Goal: Task Accomplishment & Management: Manage account settings

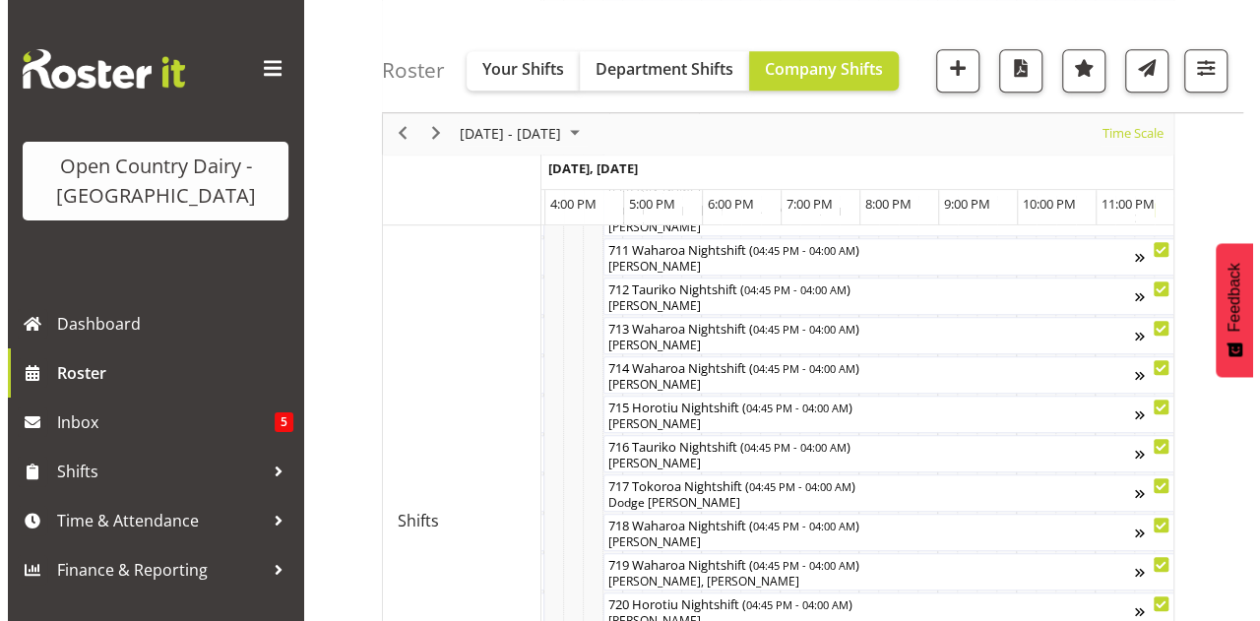
scroll to position [787, 0]
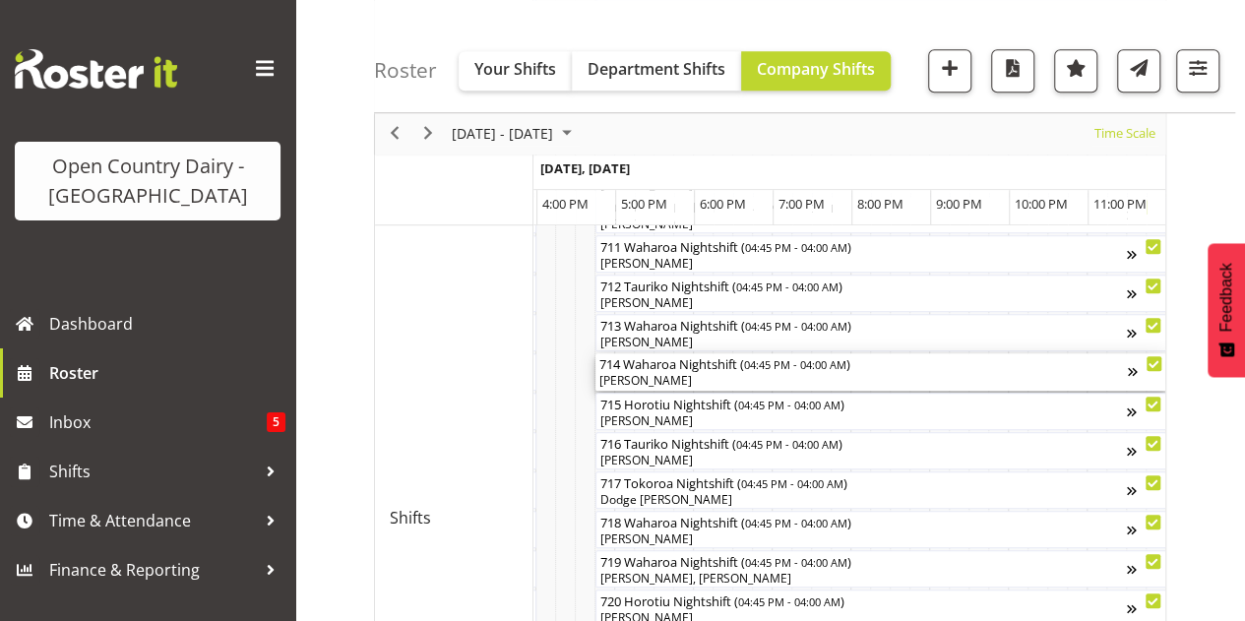
click at [732, 380] on div "[PERSON_NAME]" at bounding box center [863, 381] width 528 height 18
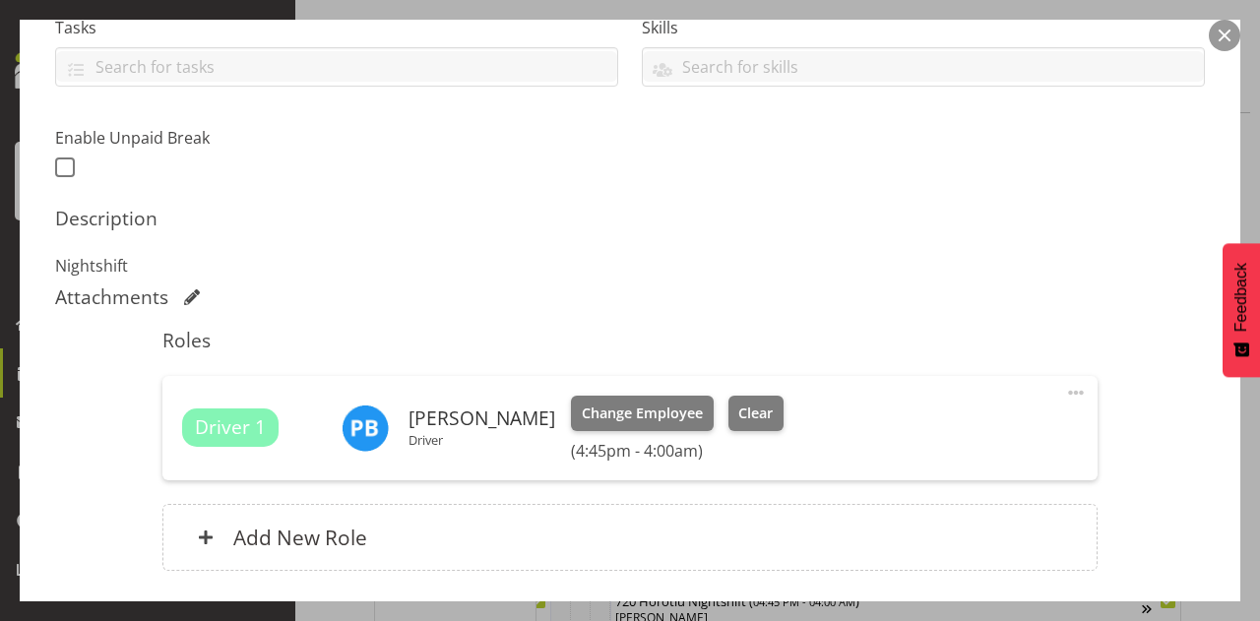
scroll to position [472, 0]
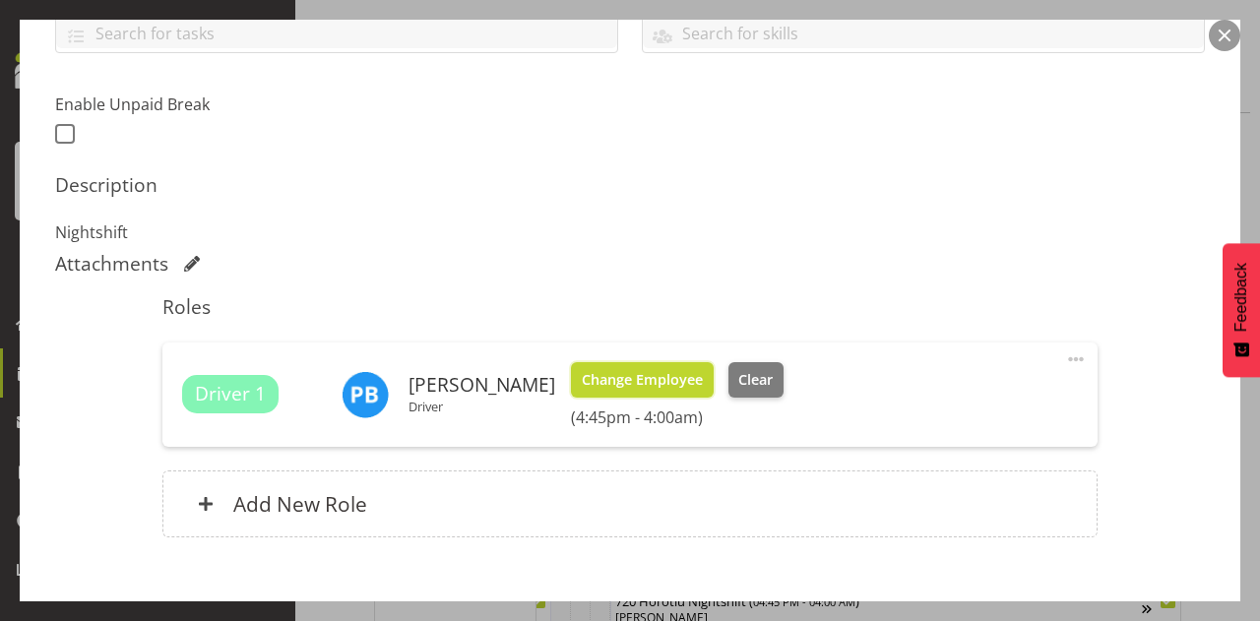
click at [642, 382] on span "Change Employee" at bounding box center [642, 380] width 121 height 22
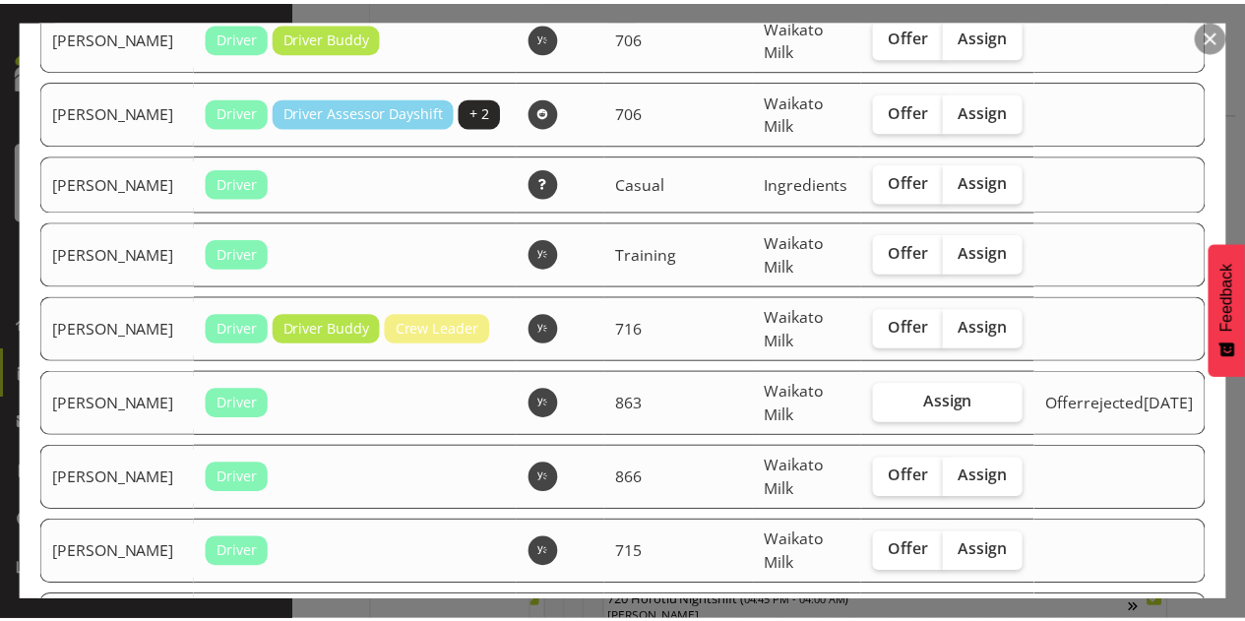
scroll to position [4058, 0]
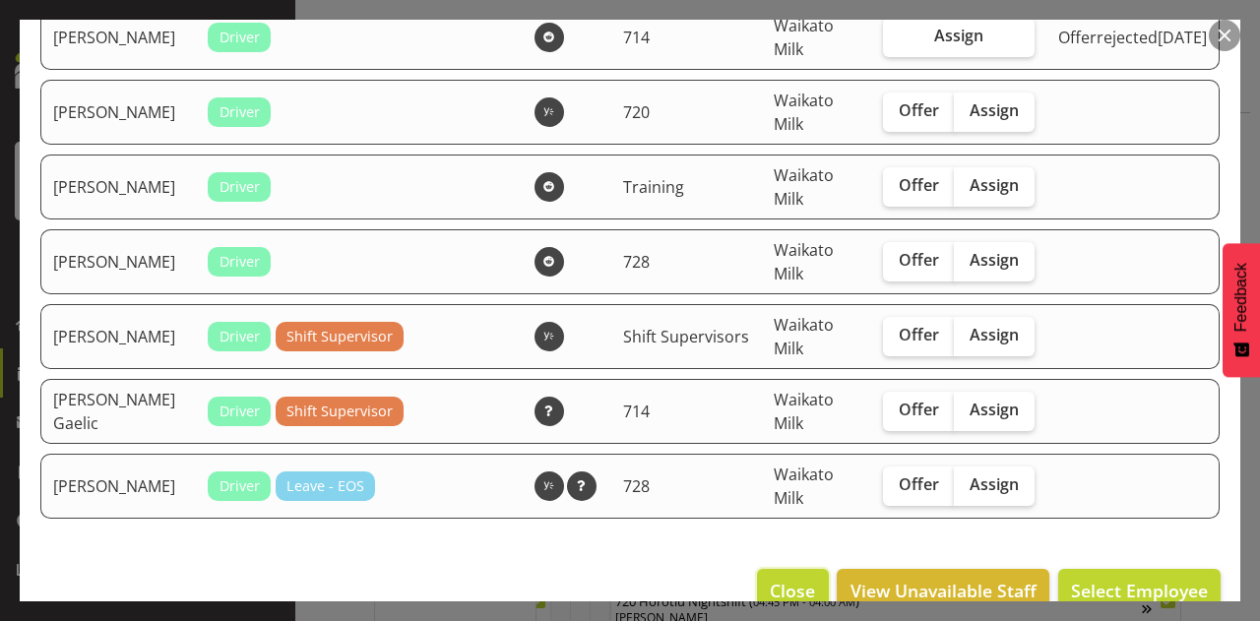
click at [780, 578] on span "Close" at bounding box center [792, 591] width 45 height 26
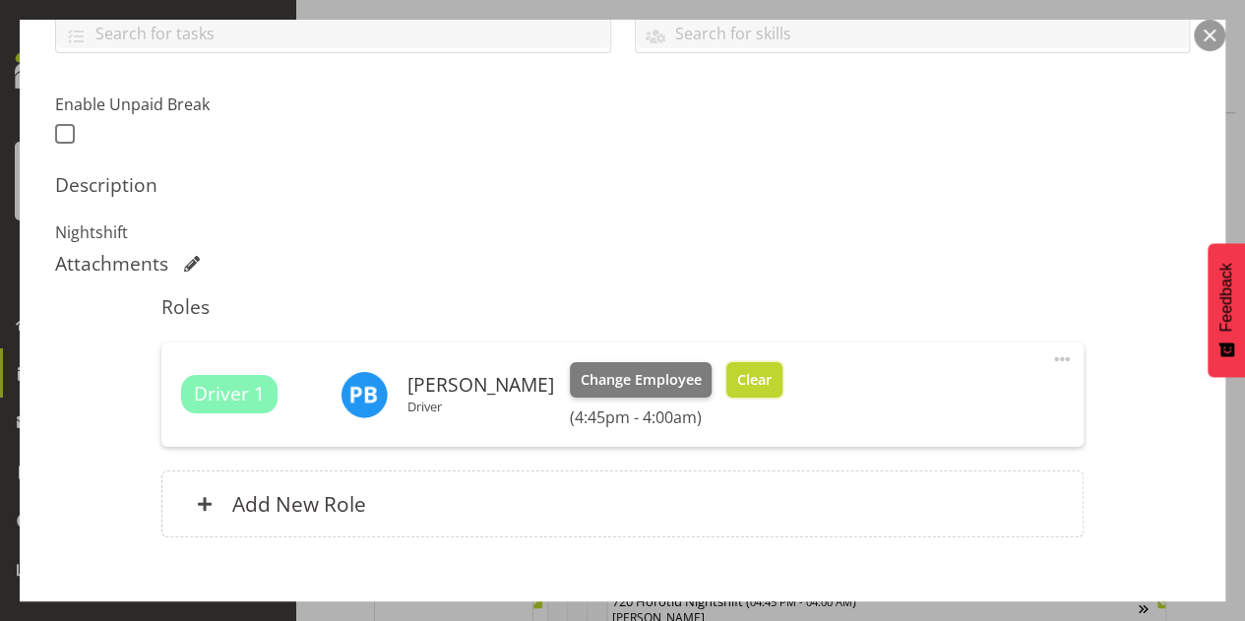
click at [746, 380] on span "Clear" at bounding box center [754, 380] width 34 height 22
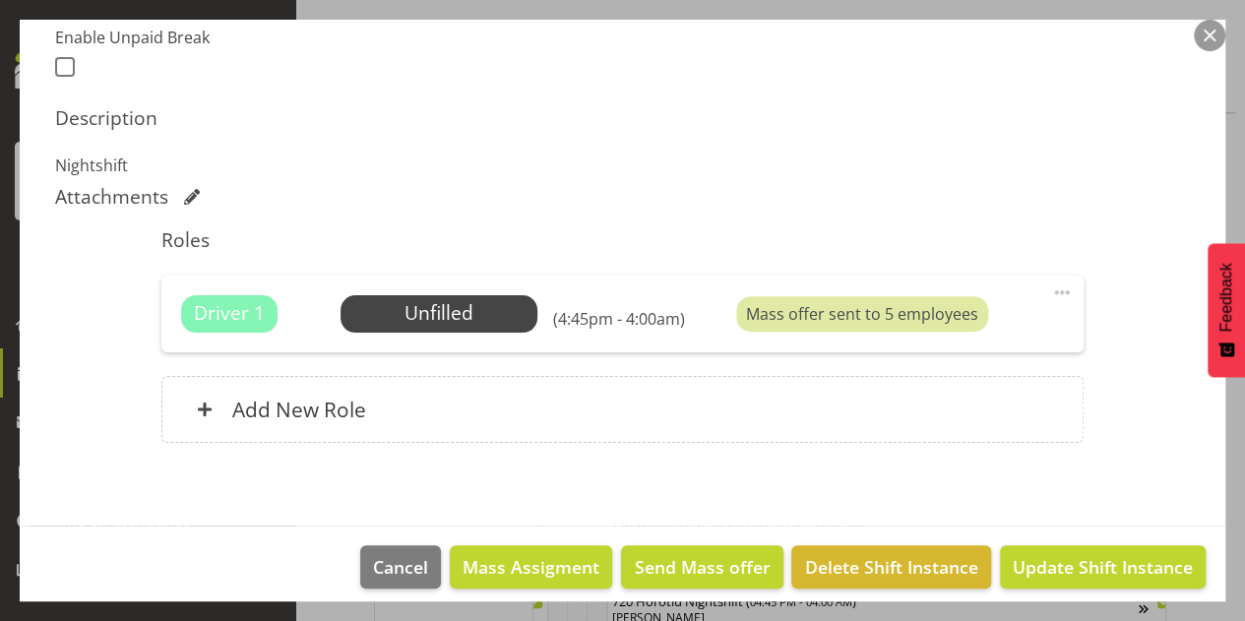
scroll to position [553, 0]
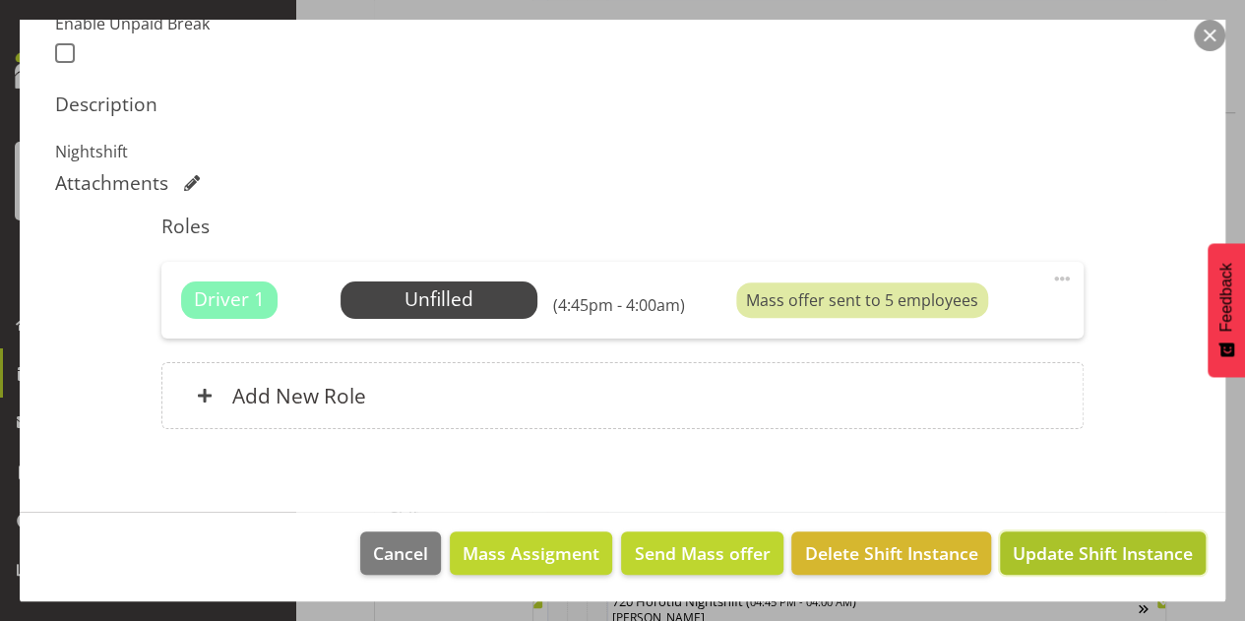
click at [1077, 552] on span "Update Shift Instance" at bounding box center [1103, 553] width 180 height 26
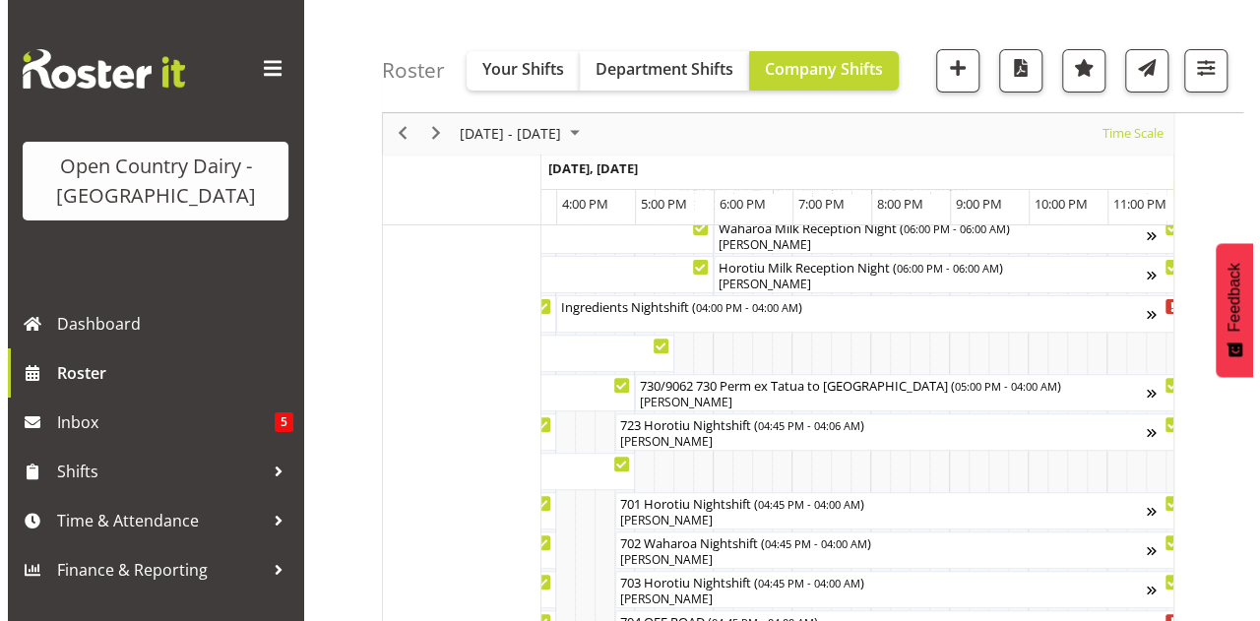
scroll to position [109, 0]
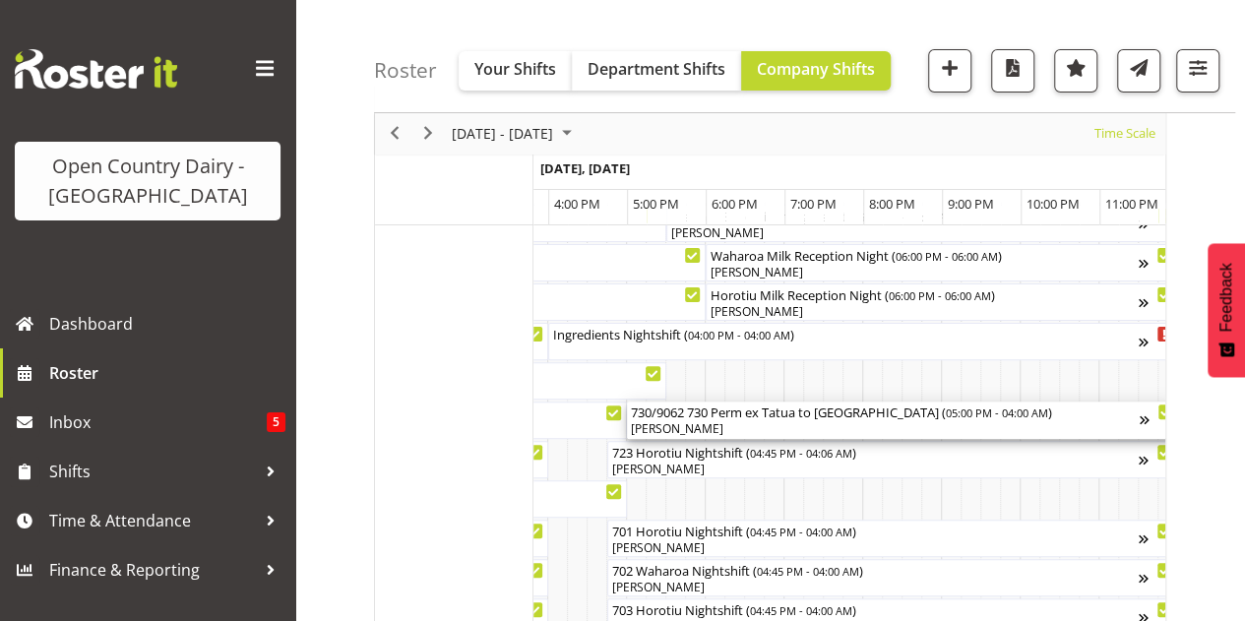
click at [811, 421] on div "[PERSON_NAME]" at bounding box center [885, 429] width 509 height 18
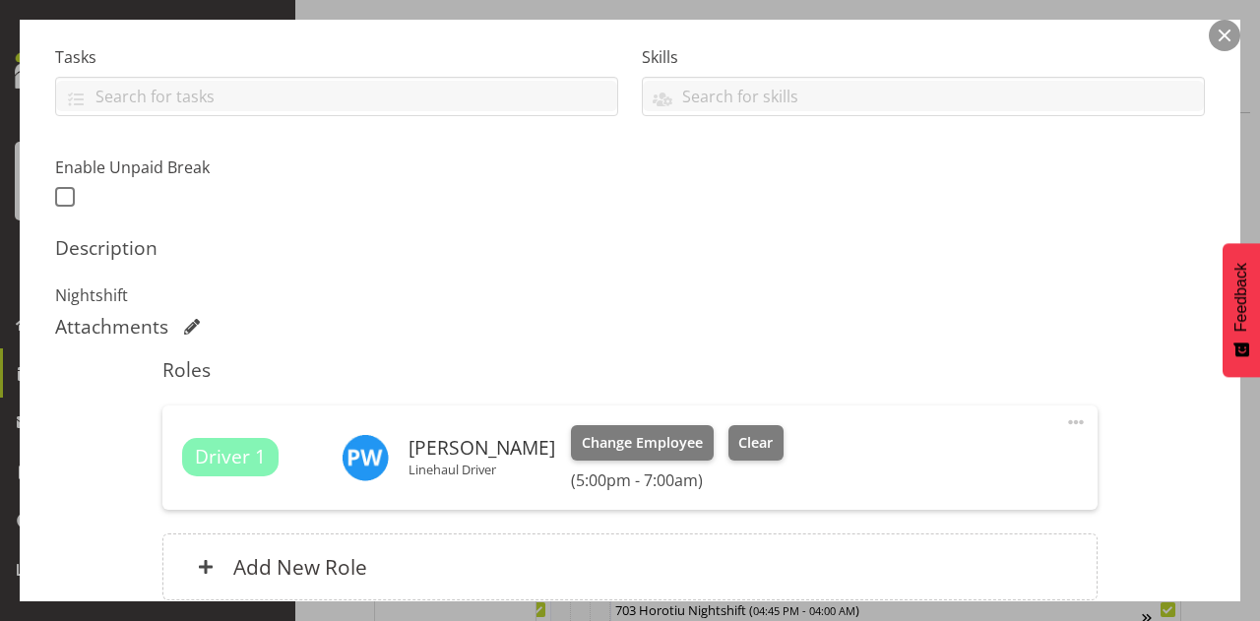
scroll to position [433, 0]
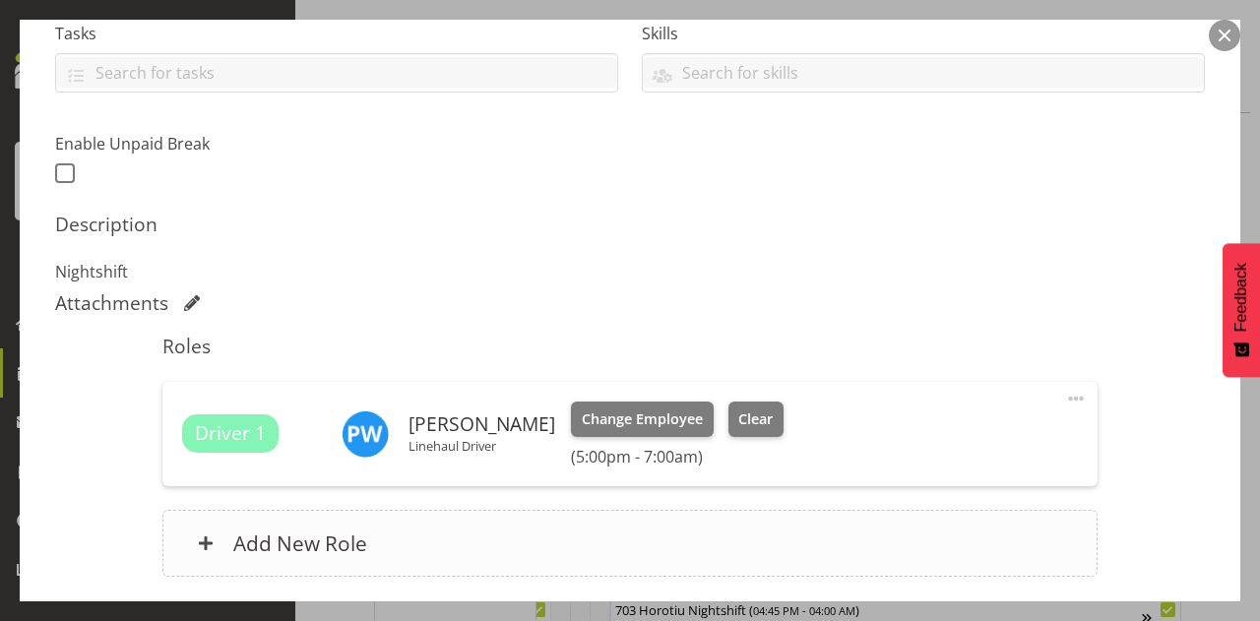
click at [279, 544] on h6 "Add New Role" at bounding box center [300, 543] width 134 height 26
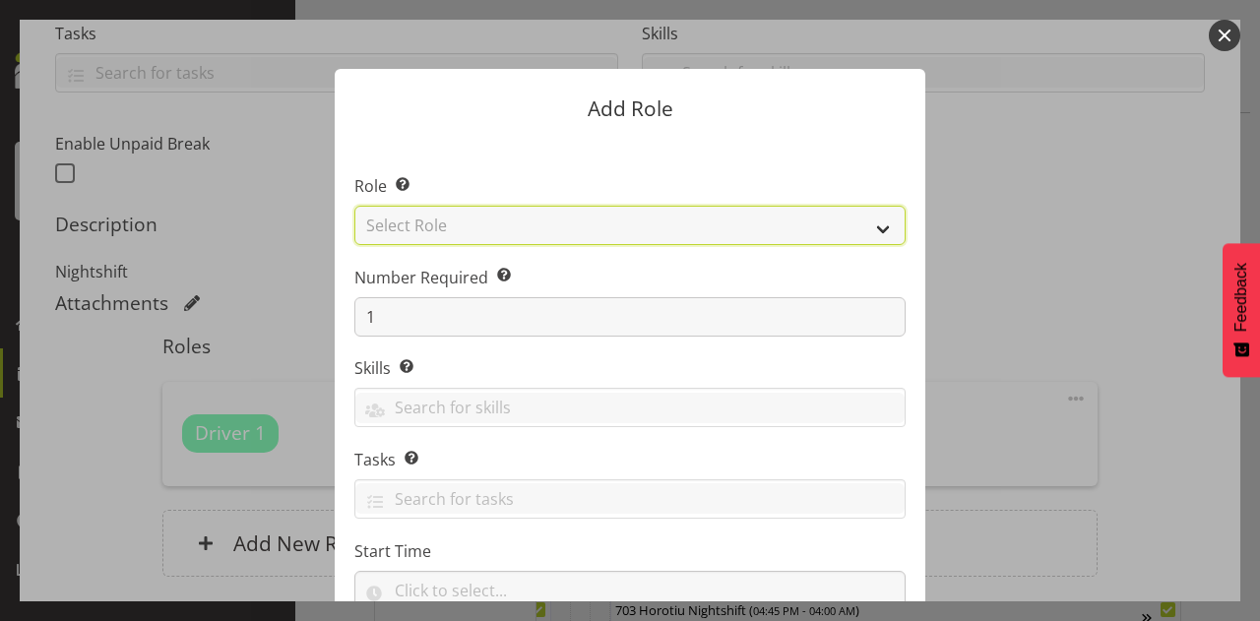
click at [628, 222] on select "Select Role Cadet Driver Crew Leader Driver Driver Buddy Driver Assessor Dayshi…" at bounding box center [629, 225] width 551 height 39
select select "1166"
click at [354, 206] on select "Select Role Cadet Driver Crew Leader Driver Driver Buddy Driver Assessor Dayshi…" at bounding box center [629, 225] width 551 height 39
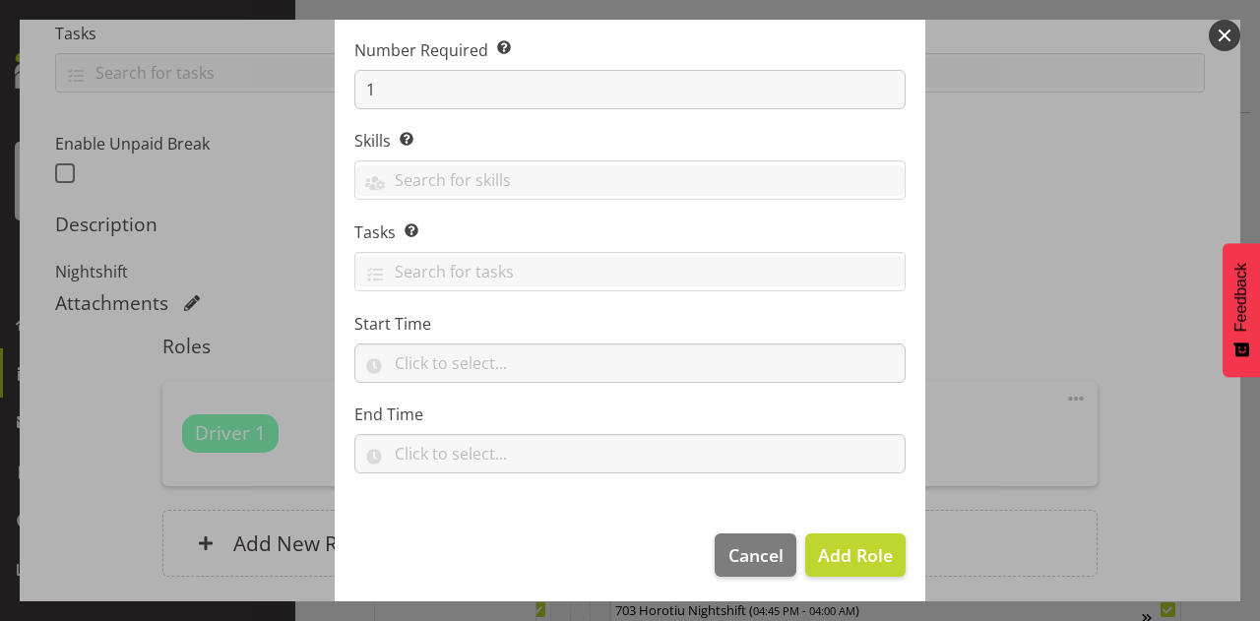
scroll to position [230, 0]
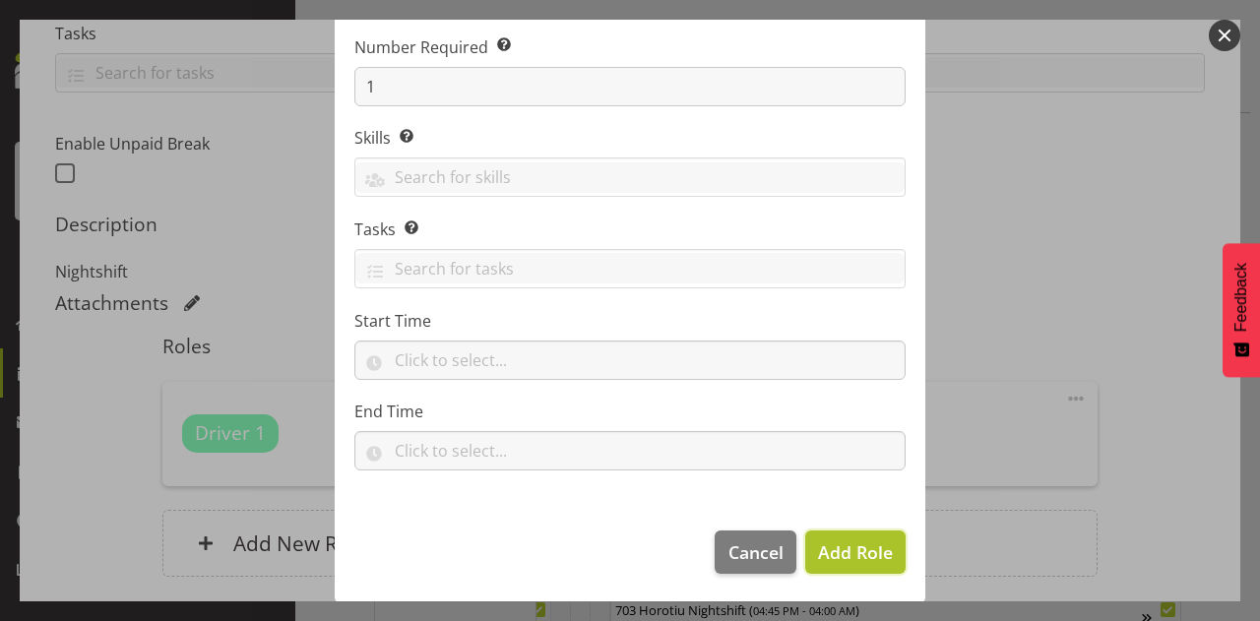
click at [854, 545] on span "Add Role" at bounding box center [855, 552] width 75 height 24
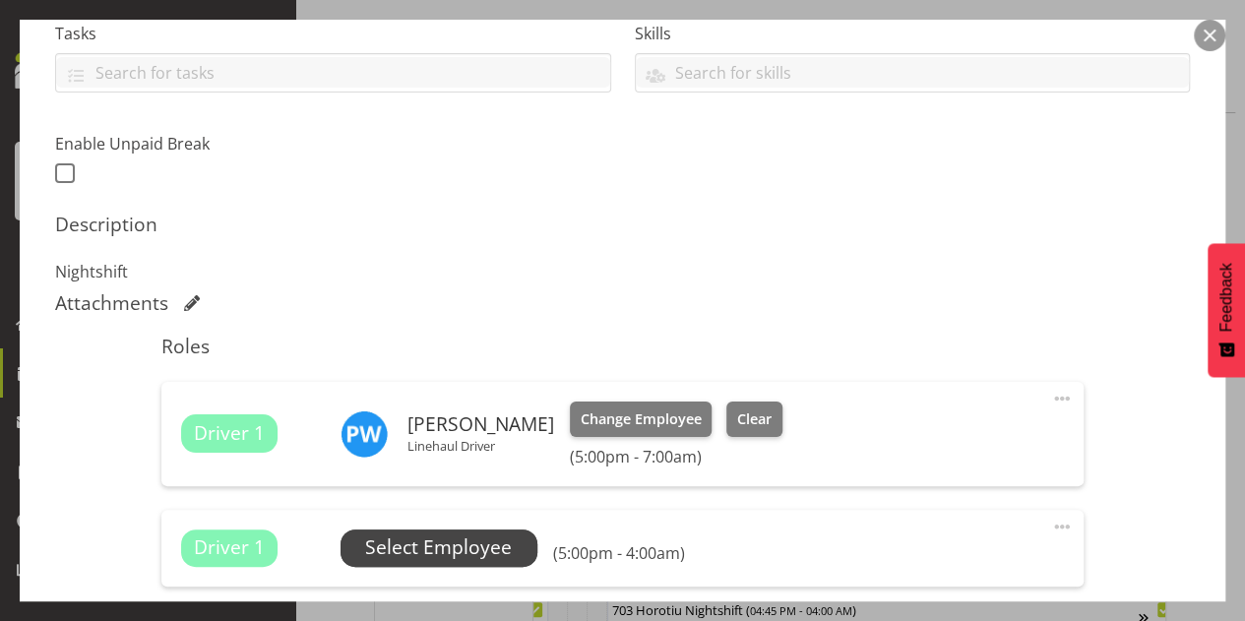
click at [424, 548] on span "Select Employee" at bounding box center [438, 547] width 147 height 29
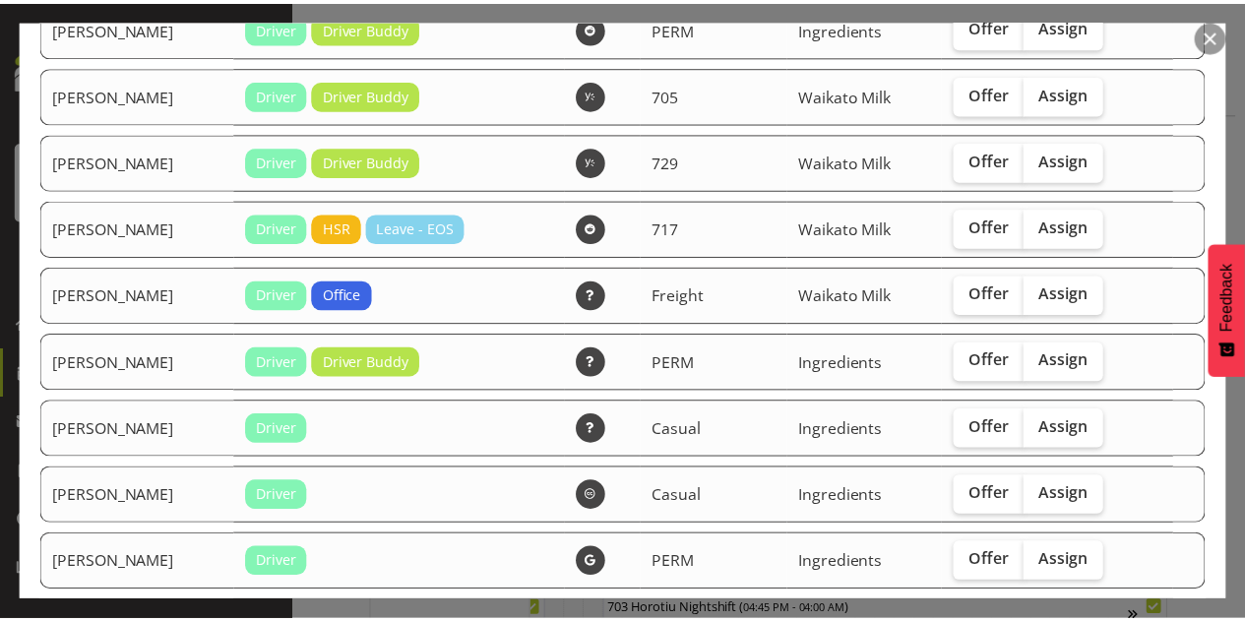
scroll to position [276, 0]
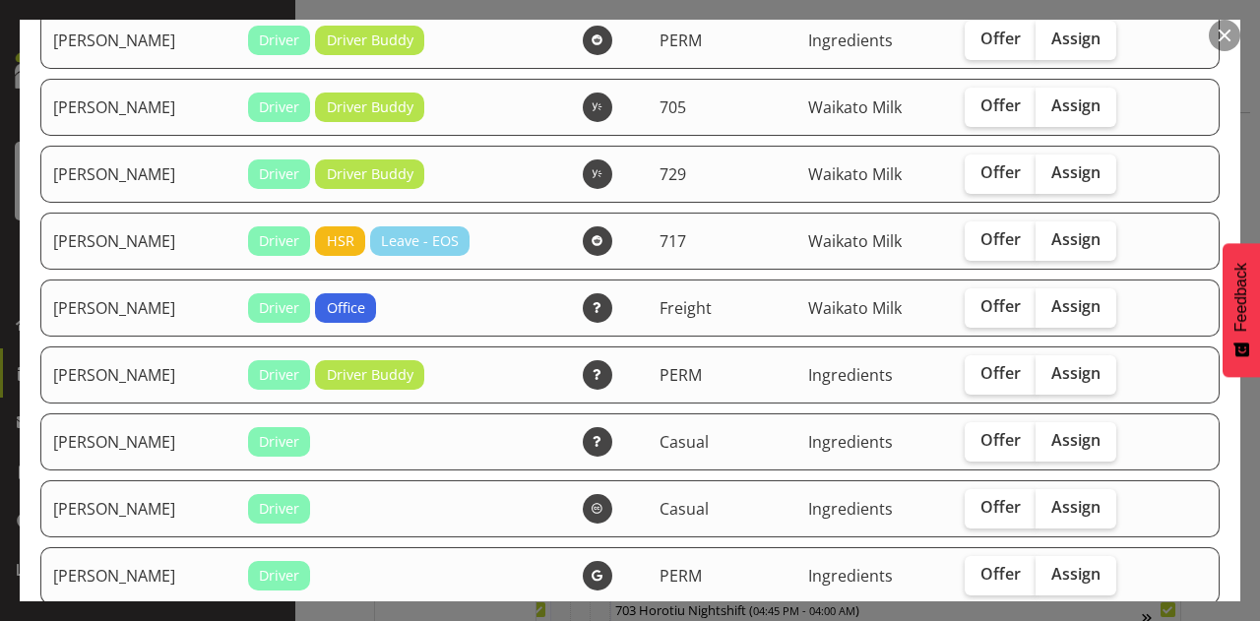
click at [1216, 35] on button "button" at bounding box center [1224, 35] width 31 height 31
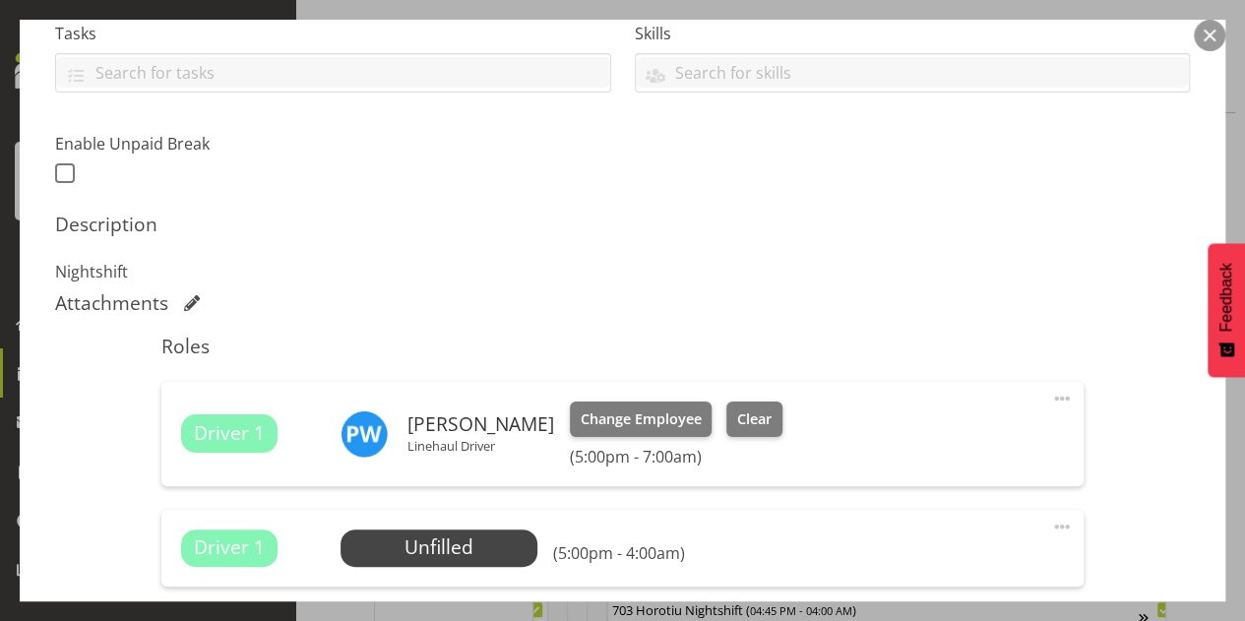
click at [1050, 524] on span at bounding box center [1062, 527] width 24 height 24
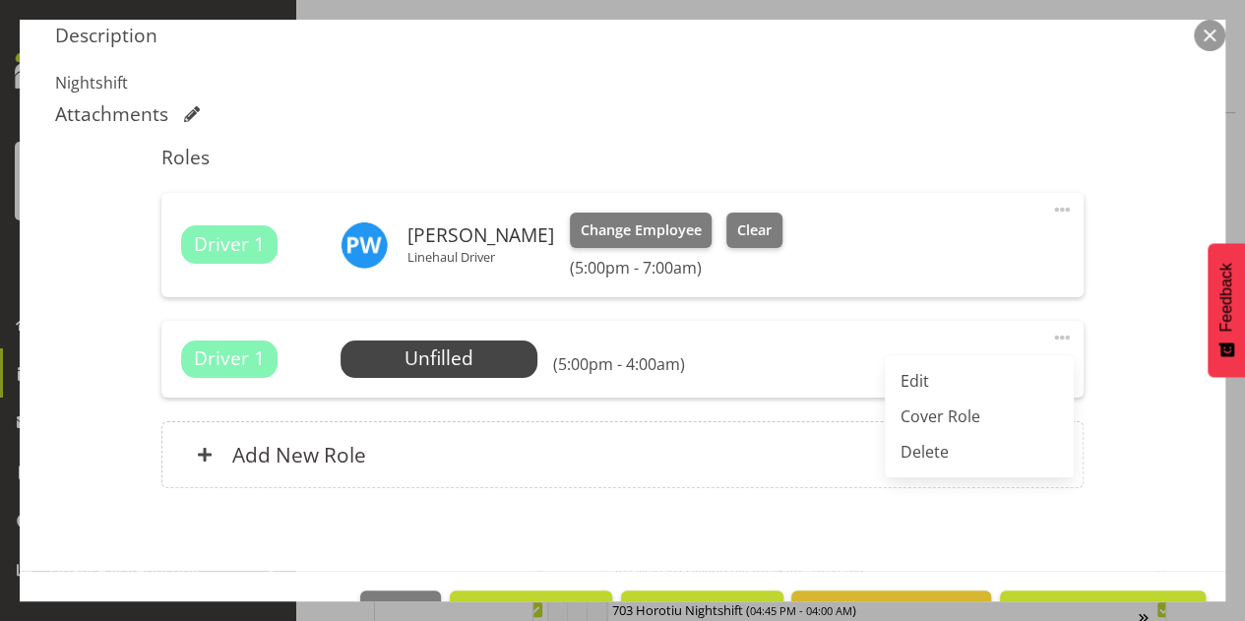
scroll to position [630, 0]
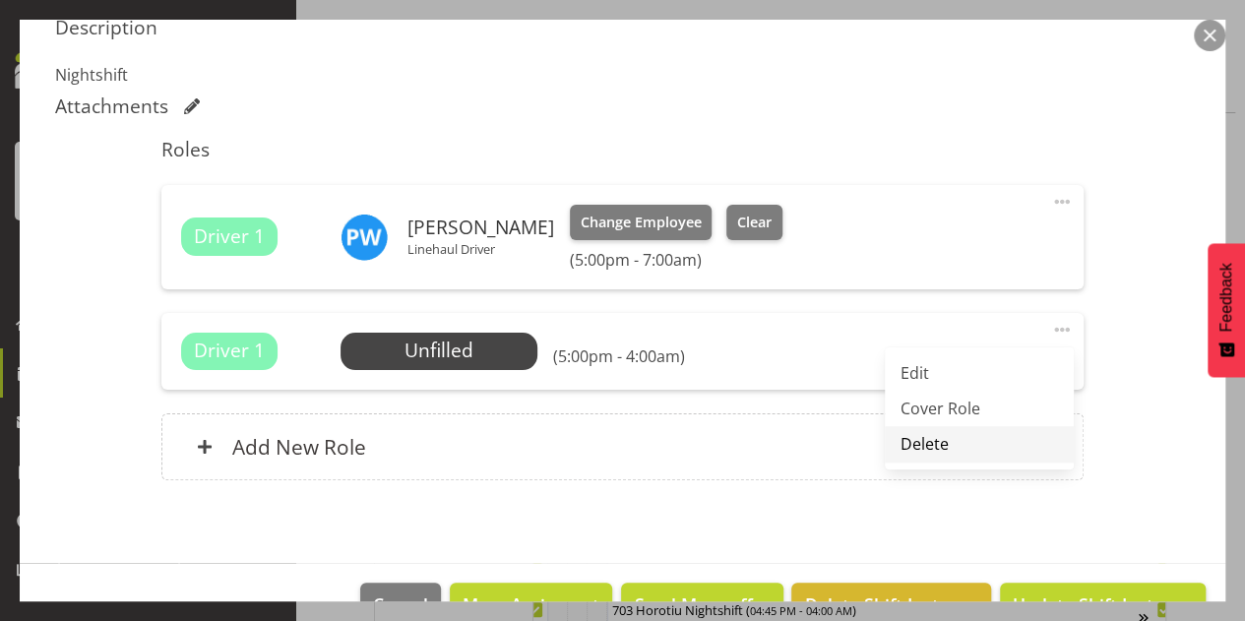
click at [928, 445] on link "Delete" at bounding box center [979, 443] width 189 height 35
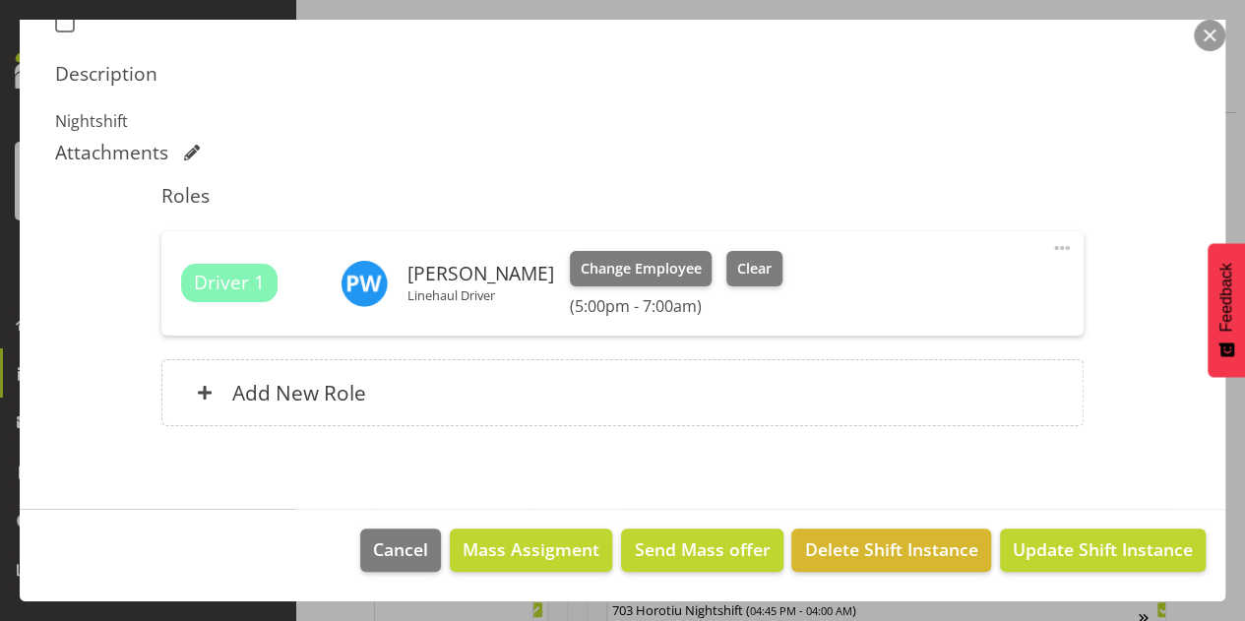
scroll to position [581, 0]
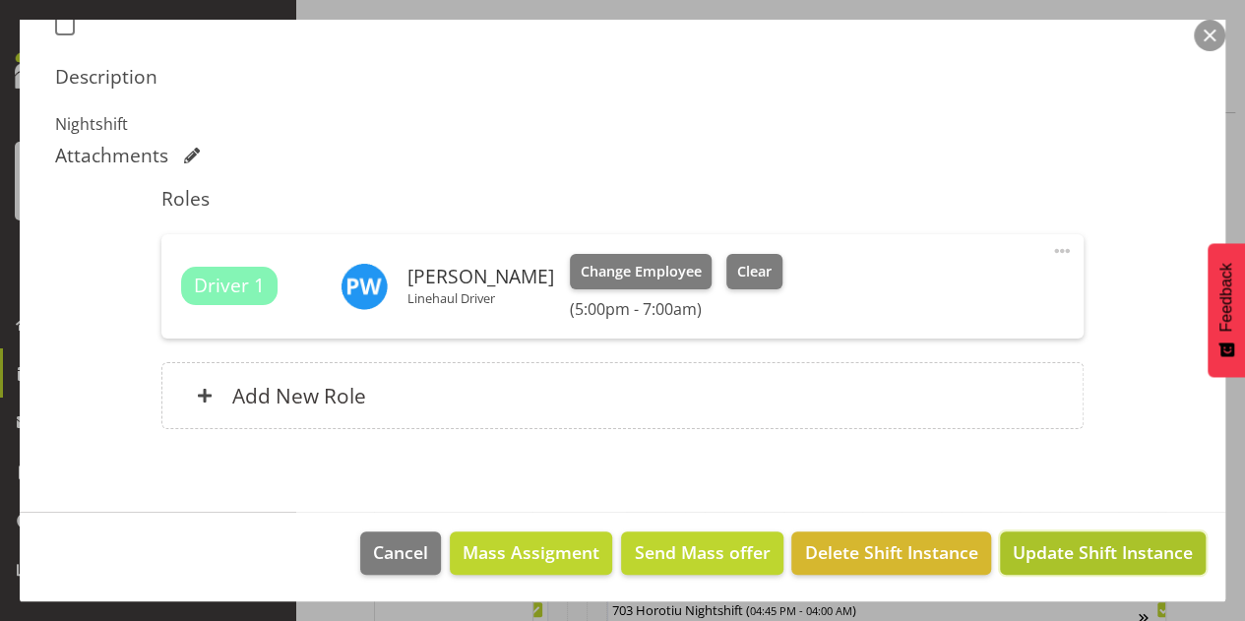
click at [1043, 547] on span "Update Shift Instance" at bounding box center [1103, 552] width 180 height 26
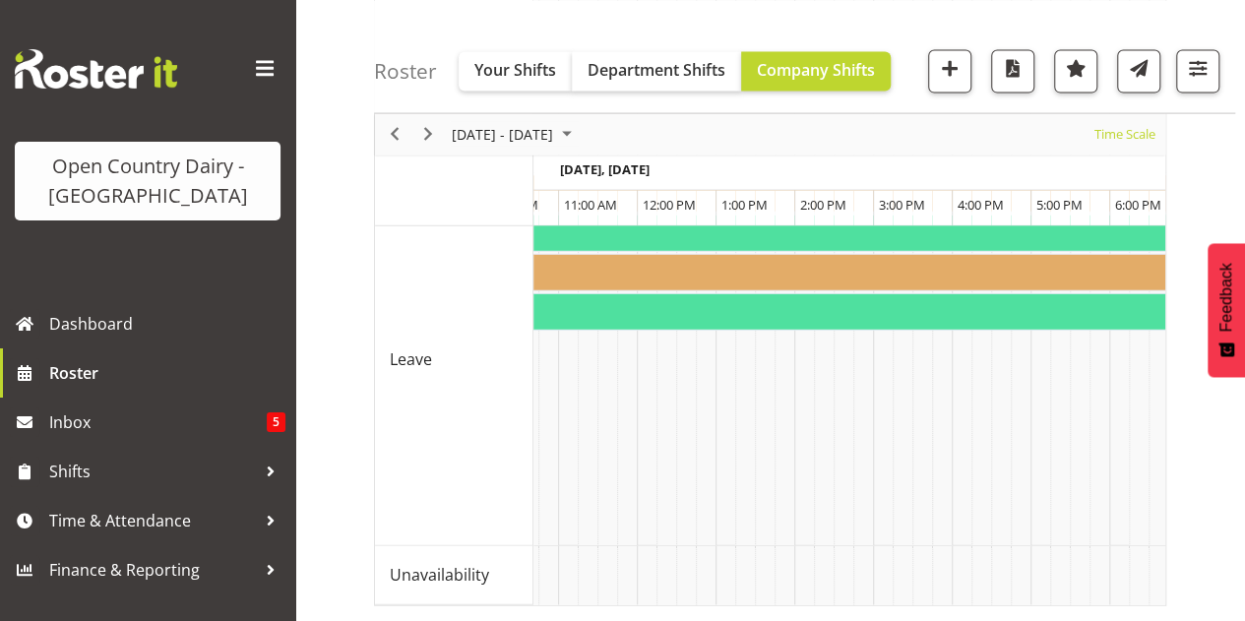
scroll to position [0, 0]
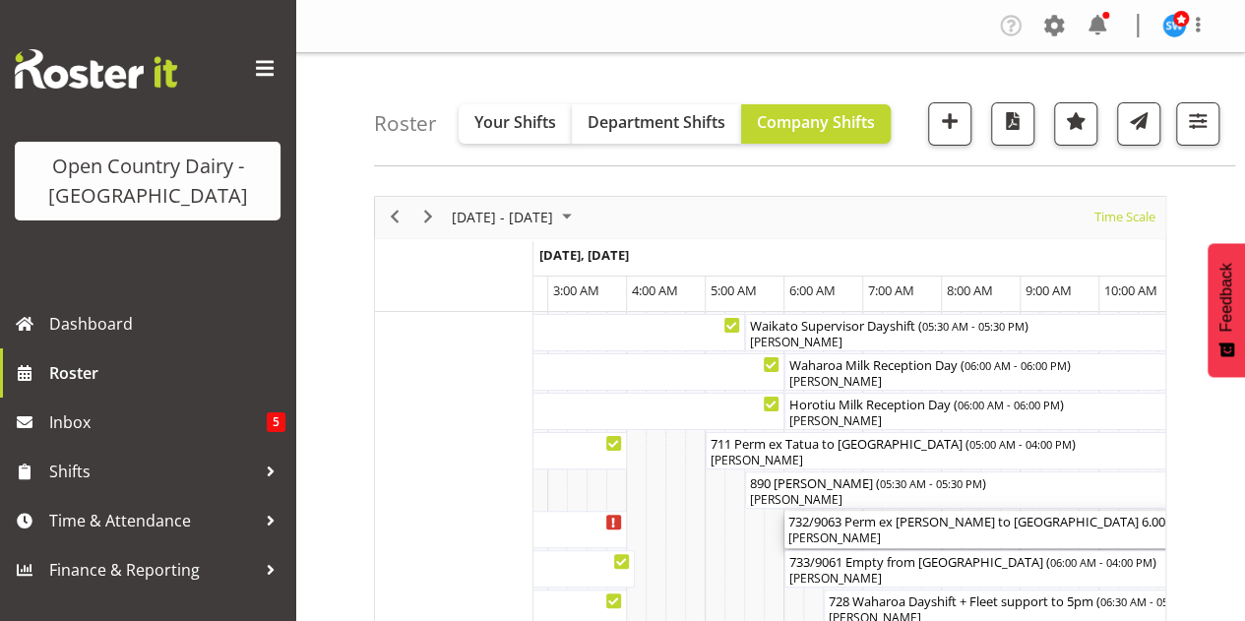
click at [892, 537] on div "[PERSON_NAME]" at bounding box center [1217, 538] width 858 height 18
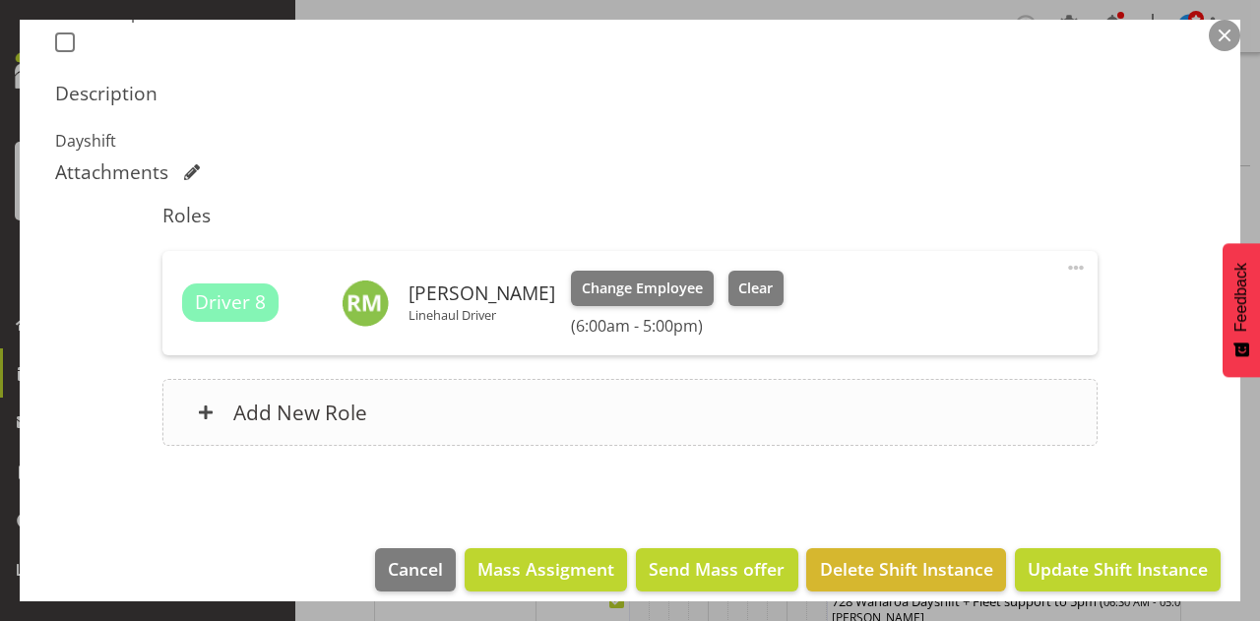
click at [304, 403] on h6 "Add New Role" at bounding box center [300, 413] width 134 height 26
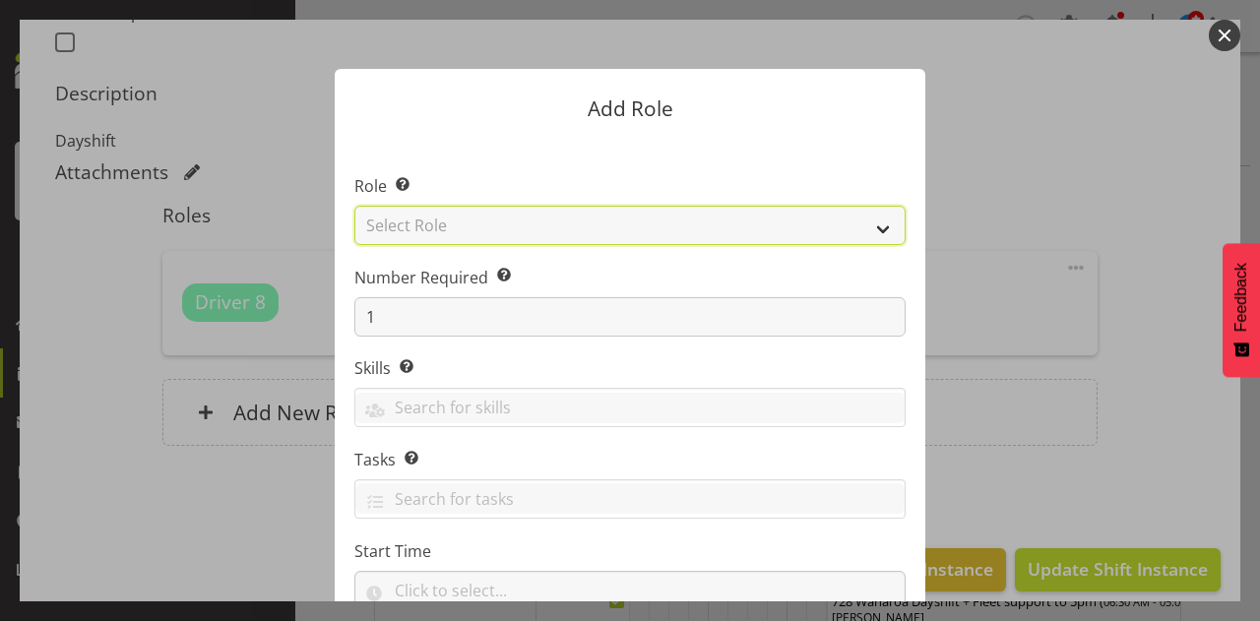
click at [876, 221] on select "Select Role Cadet Driver Crew Leader Driver Driver Buddy Driver Assessor Dayshi…" at bounding box center [629, 225] width 551 height 39
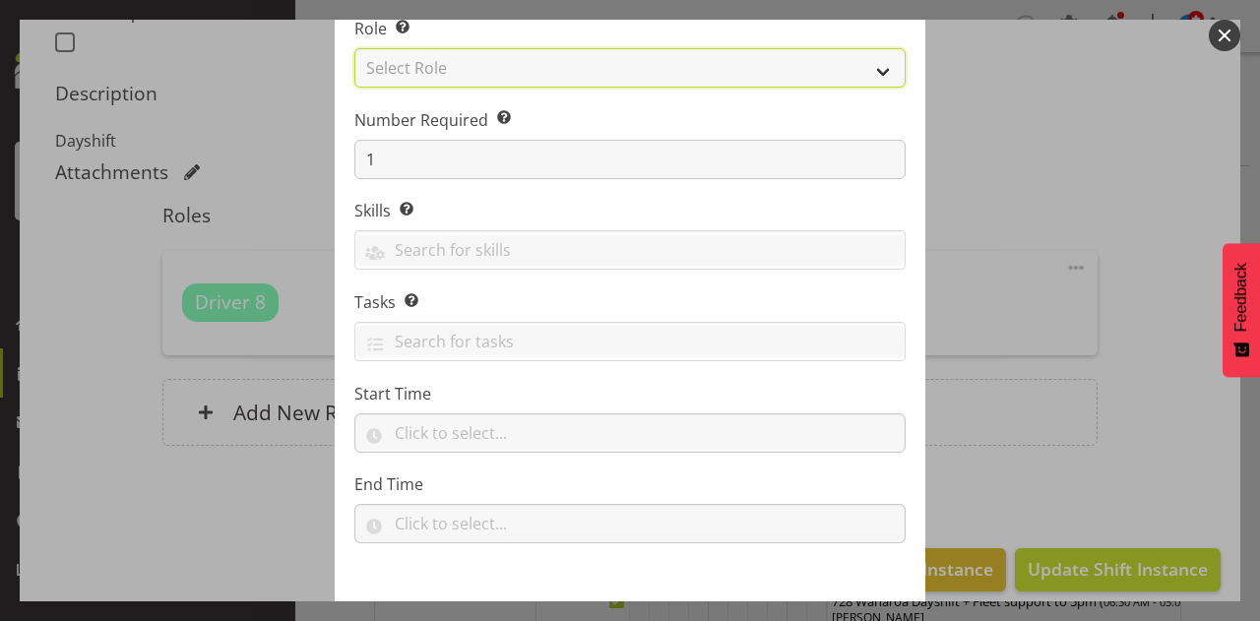
click at [877, 66] on select "Select Role Cadet Driver Crew Leader Driver Driver Buddy Driver Assessor Dayshi…" at bounding box center [629, 67] width 551 height 39
select select "1166"
click at [354, 48] on select "Select Role Cadet Driver Crew Leader Driver Driver Buddy Driver Assessor Dayshi…" at bounding box center [629, 67] width 551 height 39
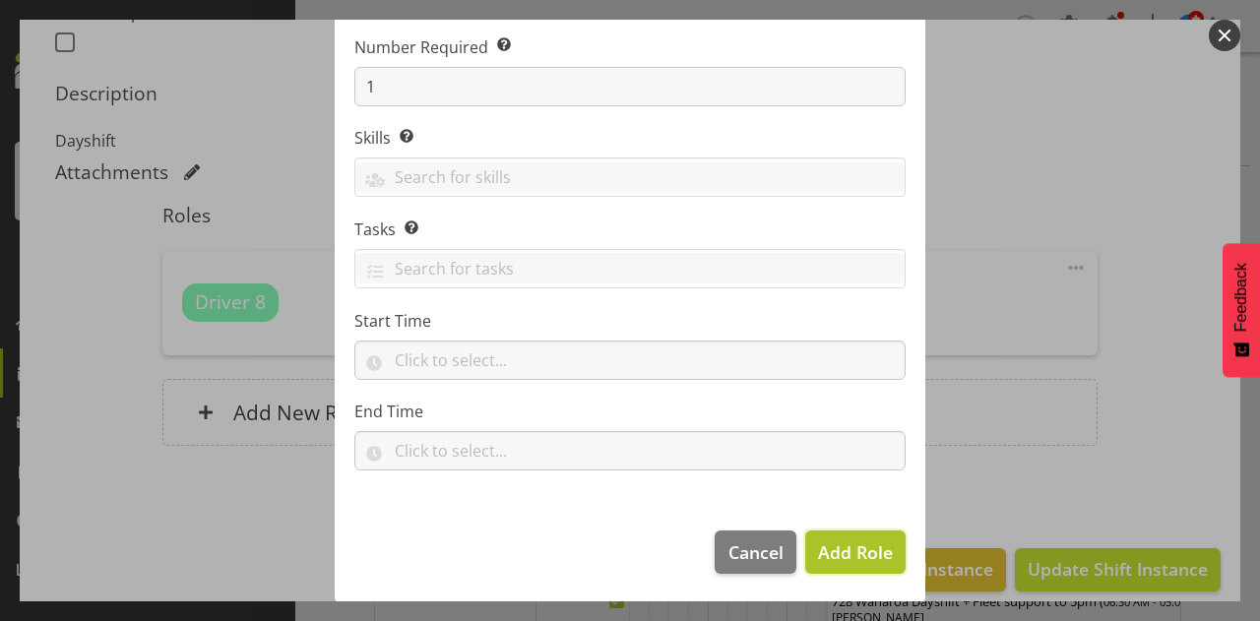
click at [834, 550] on span "Add Role" at bounding box center [855, 552] width 75 height 24
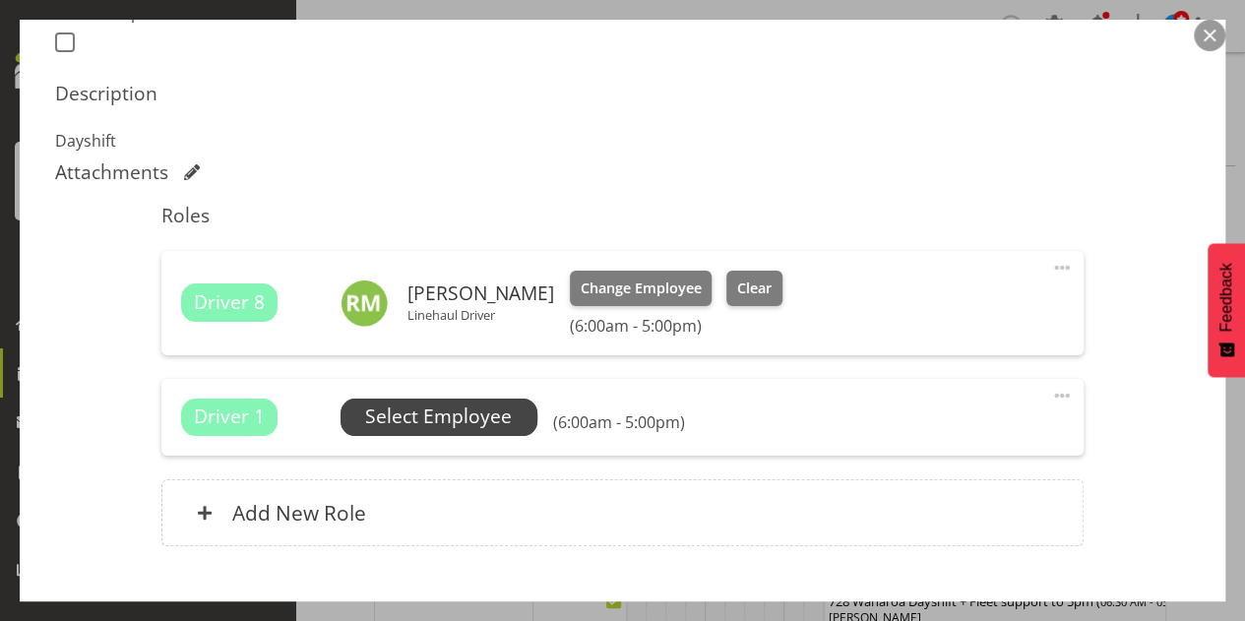
click at [438, 413] on span "Select Employee" at bounding box center [438, 417] width 147 height 29
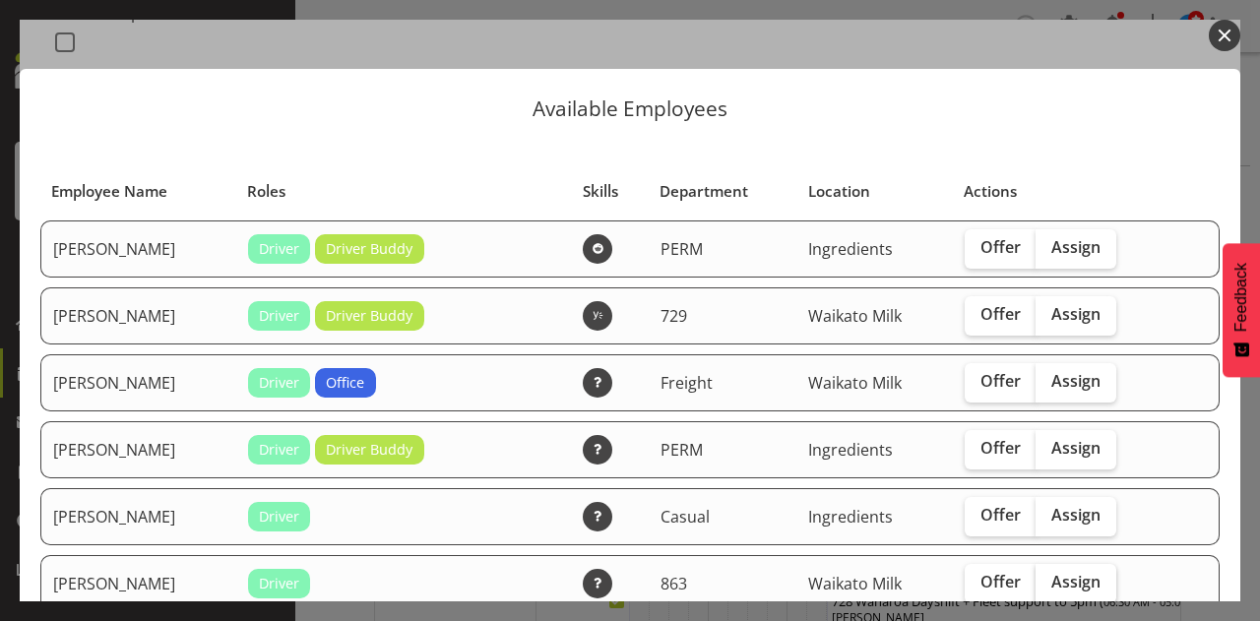
click at [1056, 582] on span "Assign" at bounding box center [1075, 582] width 49 height 20
click at [1048, 582] on input "Assign" at bounding box center [1041, 582] width 13 height 13
checkbox input "true"
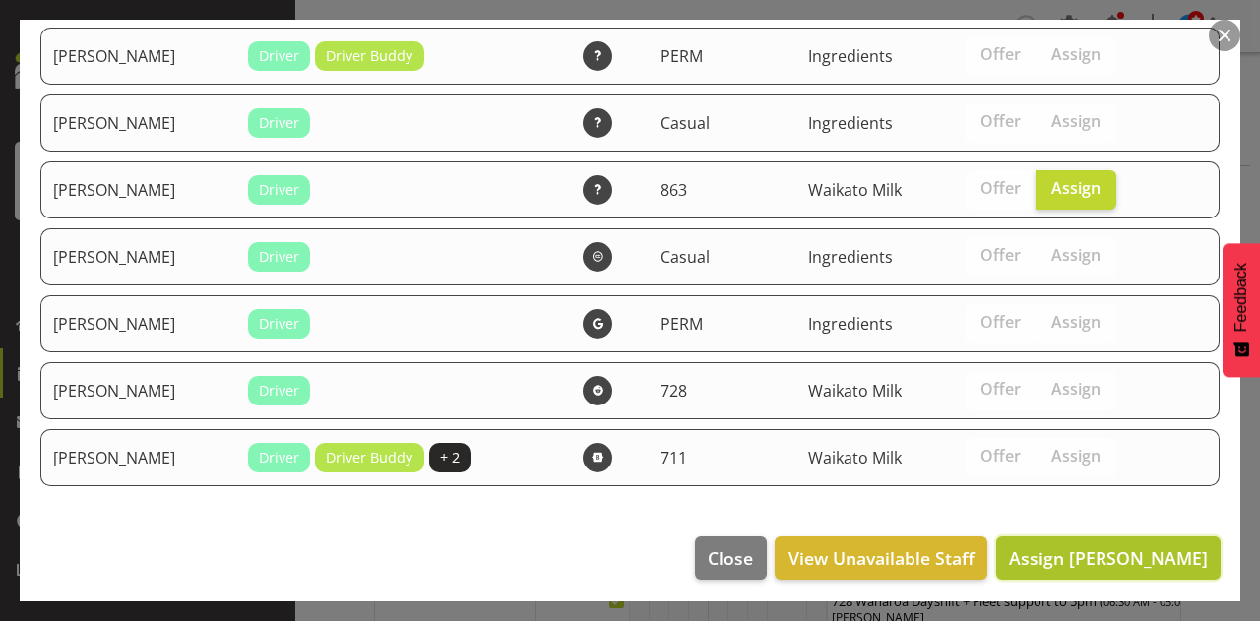
click at [1104, 546] on span "Assign [PERSON_NAME]" at bounding box center [1108, 558] width 199 height 24
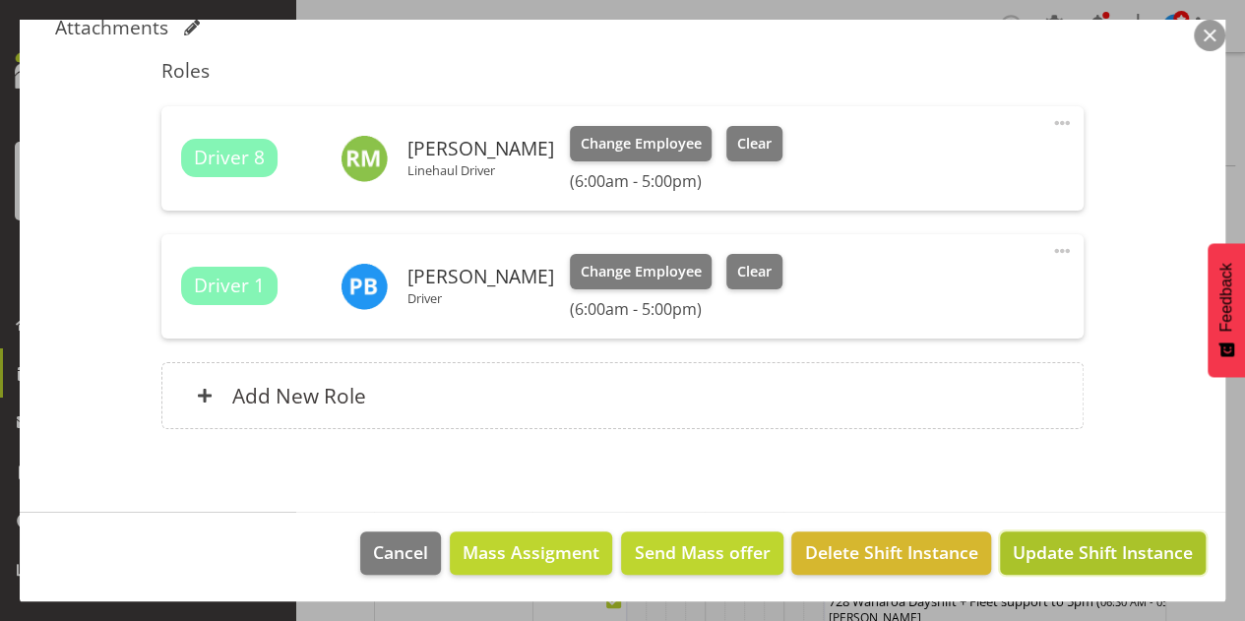
click at [1099, 554] on span "Update Shift Instance" at bounding box center [1103, 552] width 180 height 26
